Goal: Obtain resource: Obtain resource

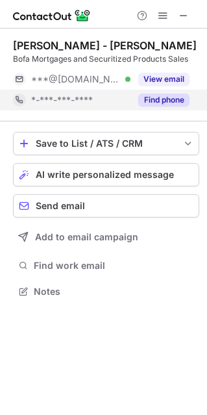
scroll to position [282, 207]
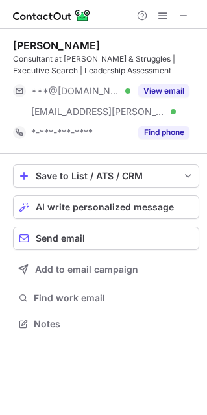
scroll to position [315, 207]
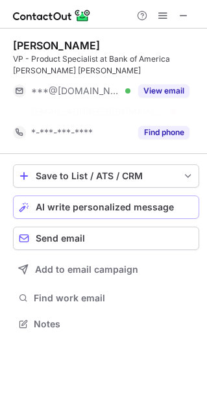
scroll to position [294, 207]
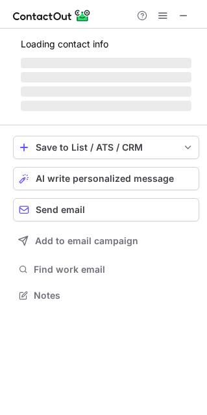
scroll to position [324, 207]
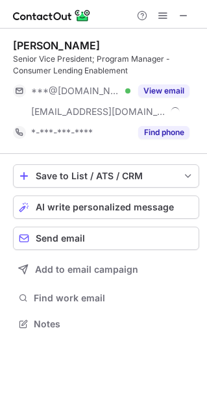
scroll to position [315, 207]
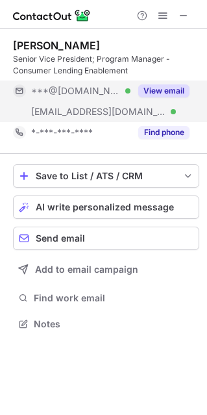
click at [164, 95] on button "View email" at bounding box center [163, 90] width 51 height 13
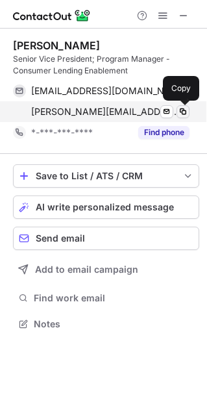
click at [184, 111] on span at bounding box center [183, 112] width 10 height 10
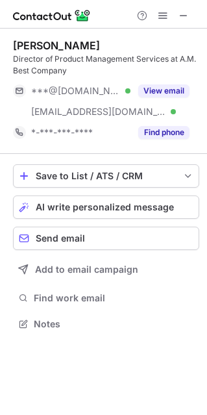
scroll to position [315, 207]
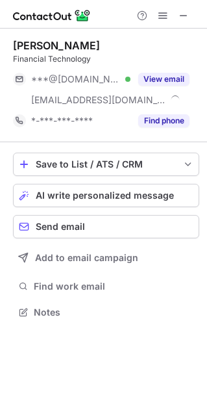
scroll to position [303, 207]
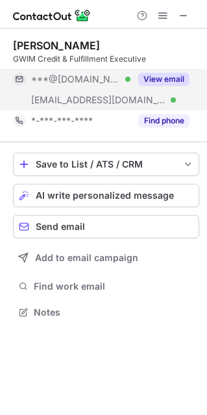
click at [156, 77] on button "View email" at bounding box center [163, 79] width 51 height 13
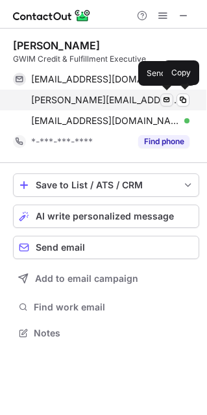
scroll to position [324, 207]
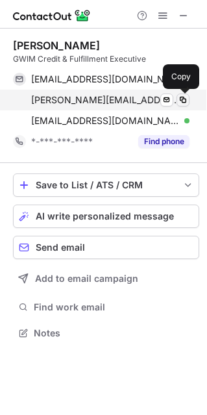
click at [186, 99] on span at bounding box center [183, 100] width 10 height 10
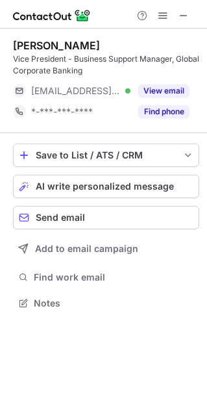
scroll to position [294, 207]
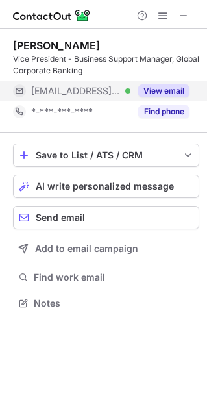
click at [179, 86] on button "View email" at bounding box center [163, 90] width 51 height 13
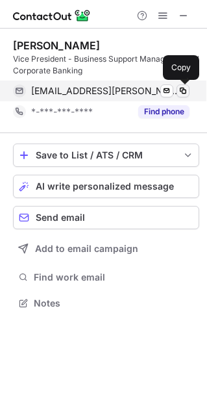
click at [184, 88] on span at bounding box center [183, 91] width 10 height 10
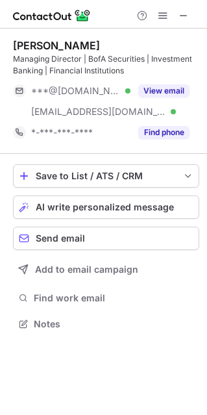
scroll to position [315, 207]
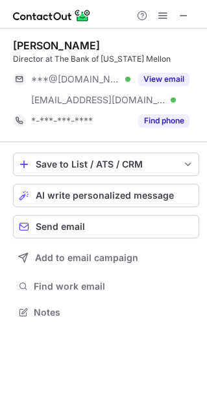
scroll to position [303, 207]
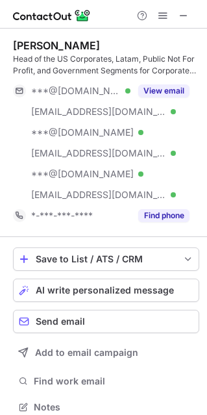
scroll to position [398, 198]
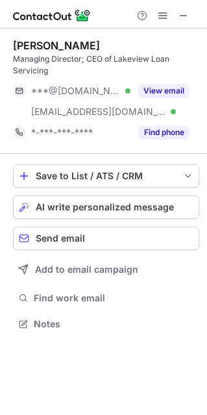
scroll to position [315, 207]
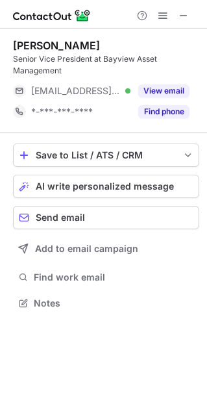
scroll to position [294, 207]
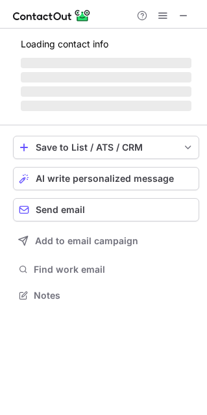
scroll to position [315, 207]
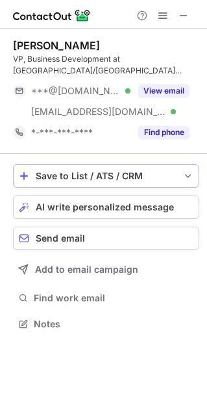
click at [193, 173] on span "save-profile-one-click" at bounding box center [188, 176] width 10 height 10
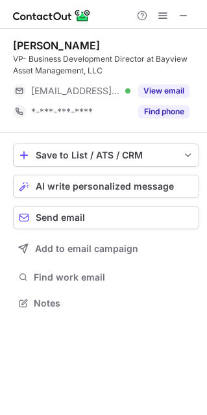
scroll to position [294, 207]
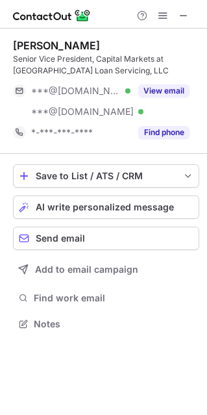
scroll to position [315, 207]
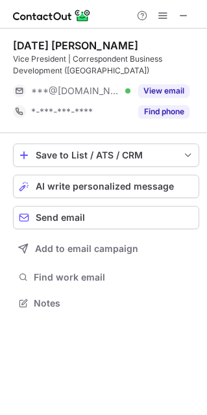
scroll to position [294, 207]
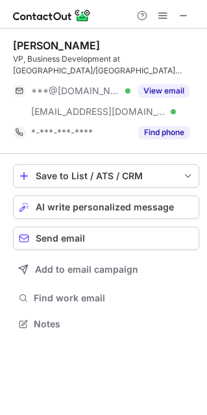
scroll to position [315, 207]
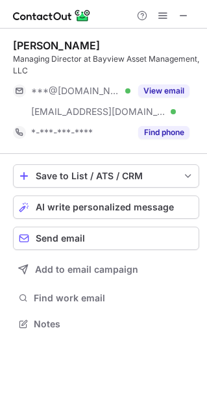
scroll to position [315, 207]
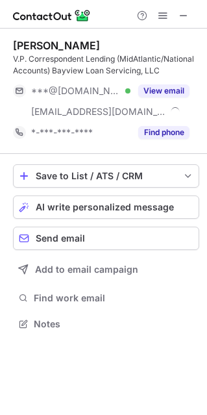
scroll to position [315, 207]
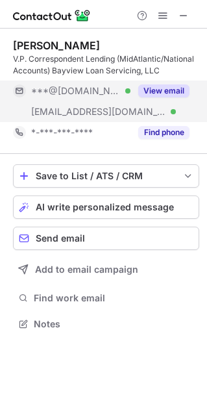
click at [171, 86] on button "View email" at bounding box center [163, 90] width 51 height 13
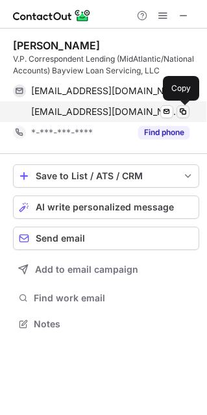
click at [185, 112] on span at bounding box center [183, 112] width 10 height 10
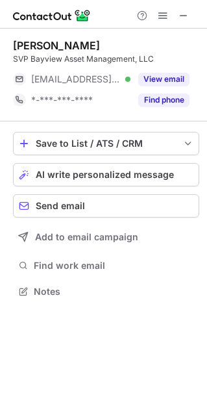
scroll to position [282, 207]
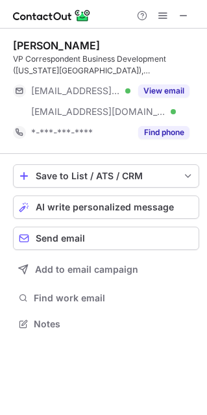
scroll to position [315, 207]
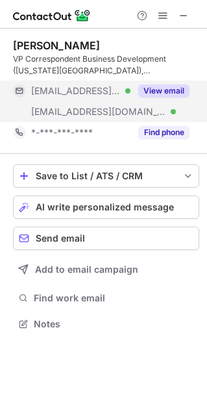
click at [150, 89] on button "View email" at bounding box center [163, 90] width 51 height 13
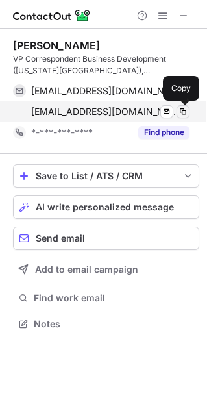
click at [182, 112] on span at bounding box center [183, 112] width 10 height 10
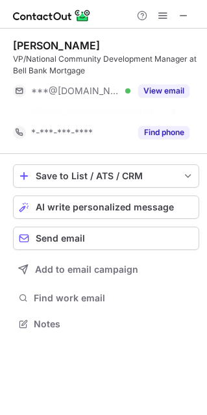
scroll to position [294, 207]
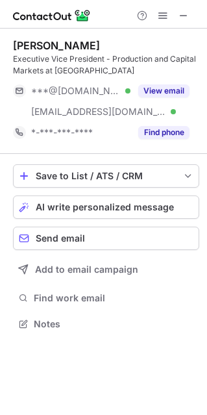
scroll to position [315, 207]
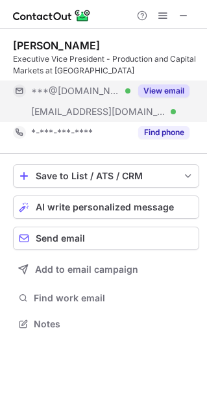
click at [167, 92] on button "View email" at bounding box center [163, 90] width 51 height 13
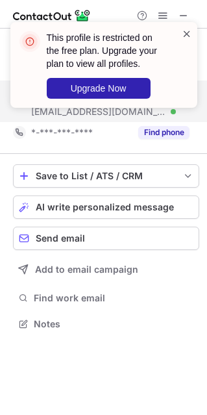
click at [187, 32] on span at bounding box center [187, 33] width 10 height 13
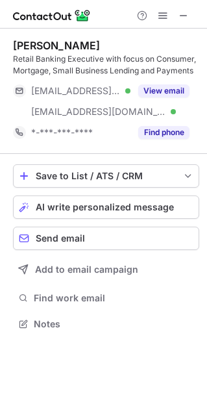
scroll to position [315, 207]
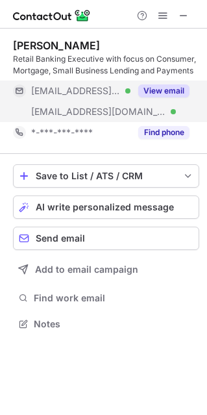
click at [165, 94] on button "View email" at bounding box center [163, 90] width 51 height 13
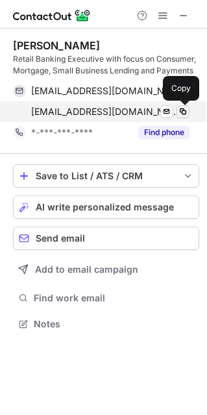
click at [186, 110] on span at bounding box center [183, 112] width 10 height 10
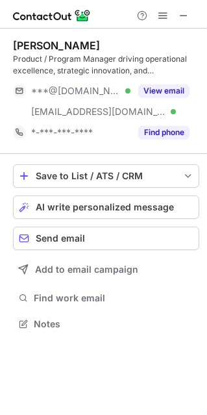
scroll to position [315, 207]
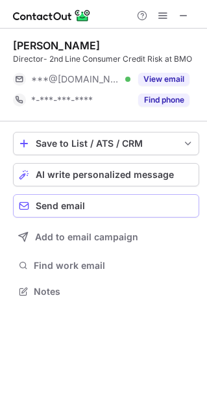
scroll to position [282, 207]
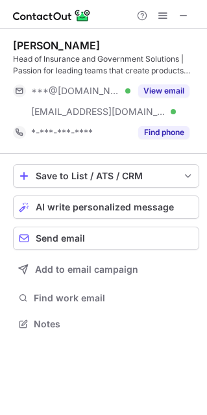
scroll to position [315, 207]
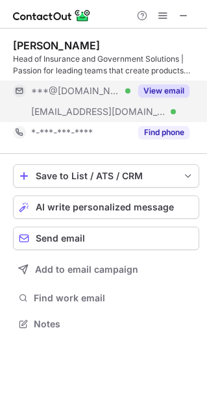
click at [169, 92] on button "View email" at bounding box center [163, 90] width 51 height 13
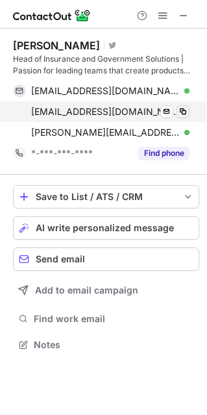
click at [184, 110] on span at bounding box center [183, 112] width 10 height 10
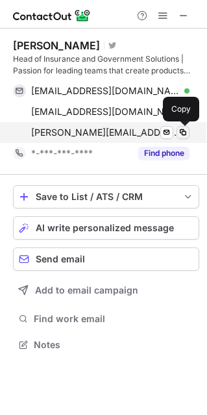
click at [186, 131] on span at bounding box center [183, 132] width 10 height 10
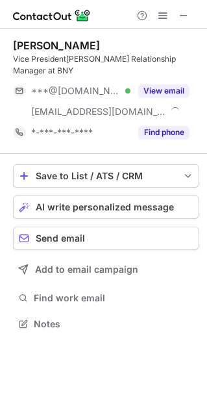
scroll to position [303, 207]
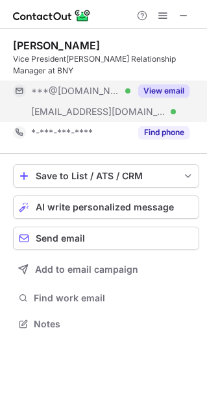
click at [172, 84] on button "View email" at bounding box center [163, 90] width 51 height 13
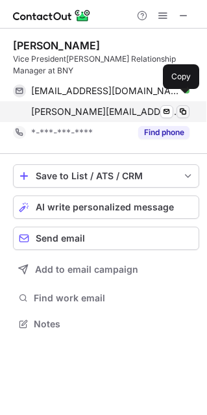
click at [188, 107] on span at bounding box center [183, 112] width 10 height 10
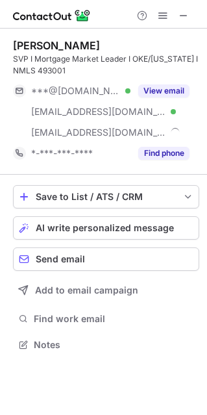
scroll to position [336, 207]
